Goal: Transaction & Acquisition: Subscribe to service/newsletter

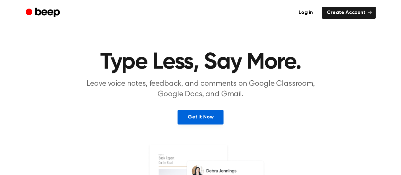
click at [198, 116] on link "Get It Now" at bounding box center [200, 117] width 46 height 15
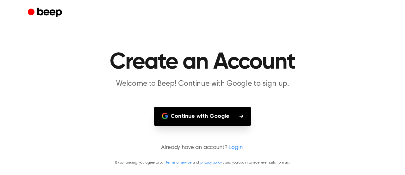
click at [198, 116] on button "Continue with Google" at bounding box center [202, 116] width 97 height 19
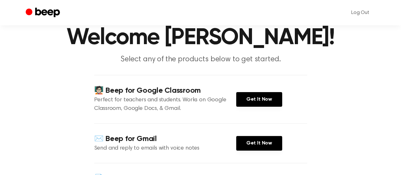
scroll to position [24, 0]
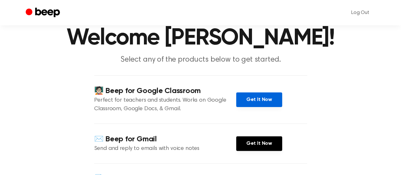
click at [245, 101] on link "Get It Now" at bounding box center [259, 99] width 46 height 15
click at [261, 97] on link "Get It Now" at bounding box center [259, 99] width 46 height 15
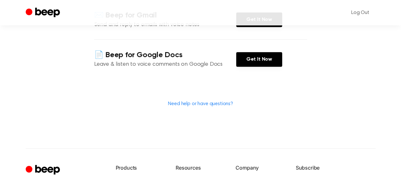
scroll to position [148, 0]
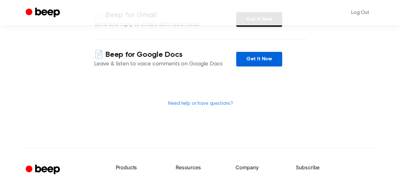
click at [255, 57] on link "Get It Now" at bounding box center [259, 59] width 46 height 15
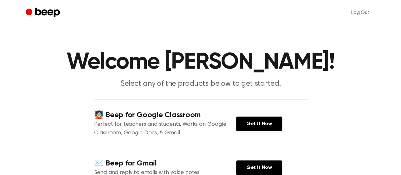
scroll to position [1, 0]
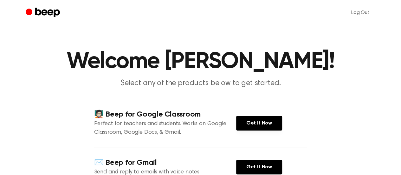
click at [47, 11] on icon "Beep" at bounding box center [47, 13] width 25 height 10
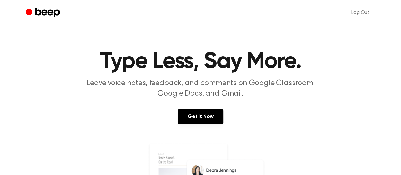
scroll to position [1, 0]
